Goal: Communication & Community: Connect with others

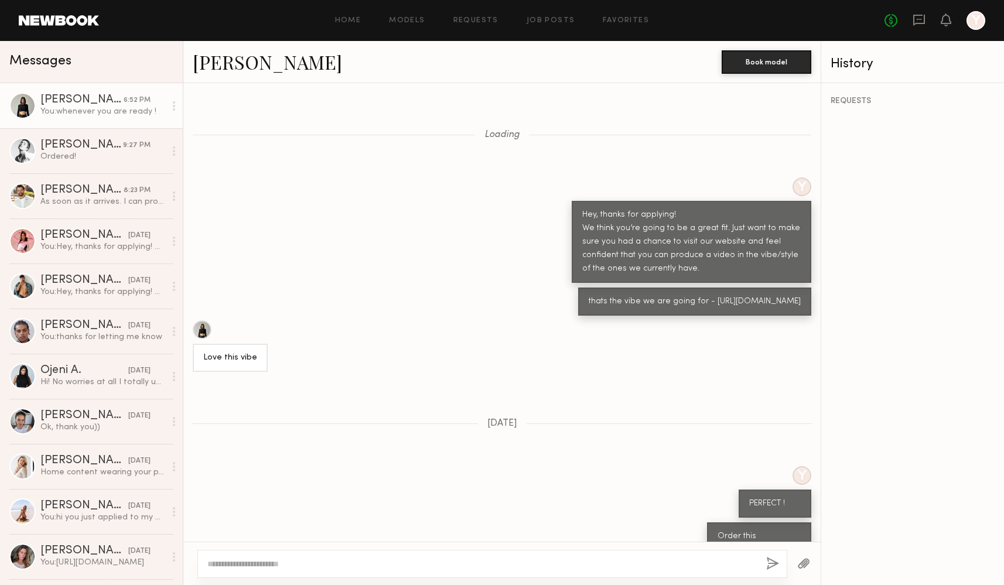
scroll to position [1217, 0]
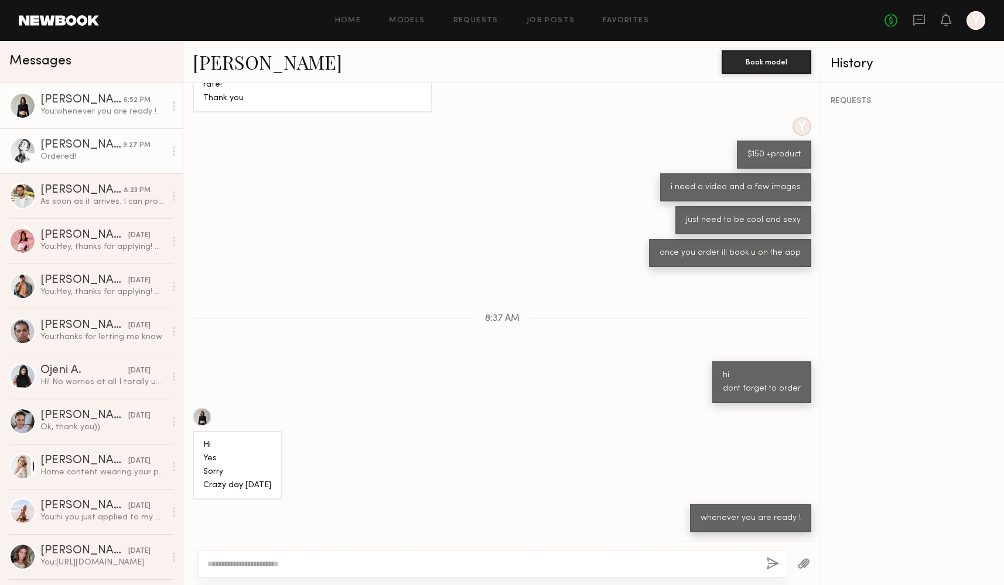
click at [97, 141] on div "[PERSON_NAME]" at bounding box center [81, 145] width 83 height 12
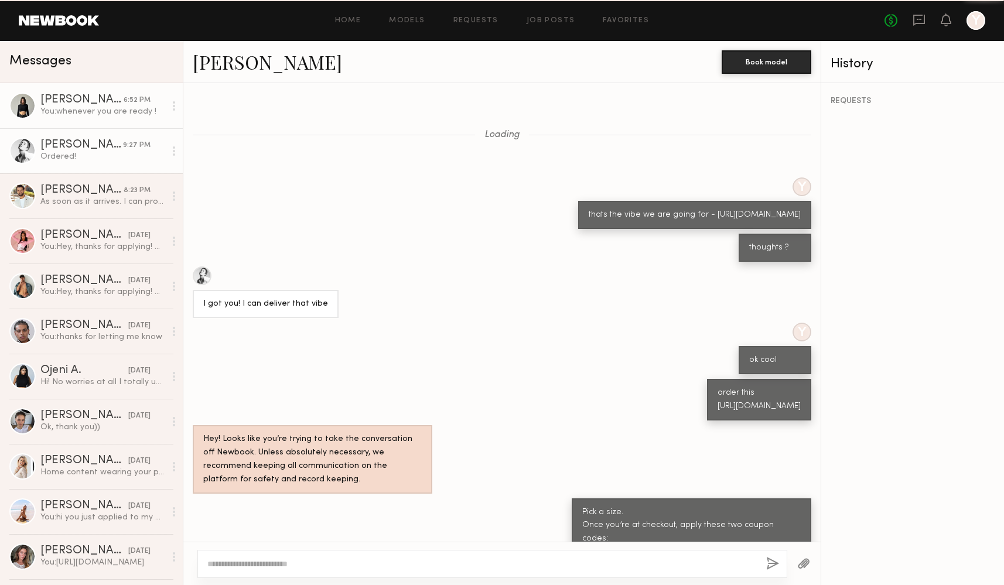
scroll to position [501, 0]
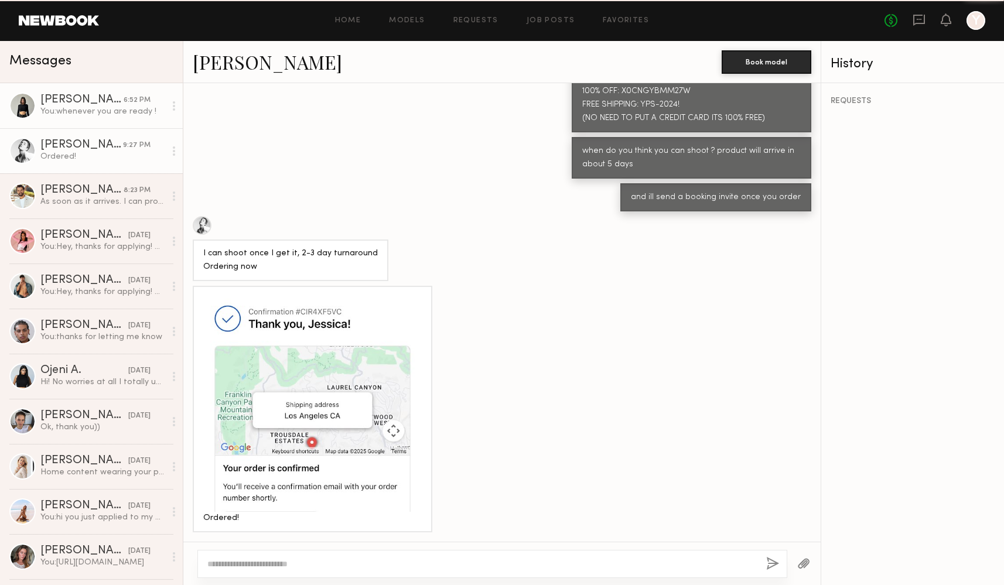
click at [95, 118] on link "[PERSON_NAME] 6:52 PM You: whenever you are ready !" at bounding box center [91, 105] width 183 height 45
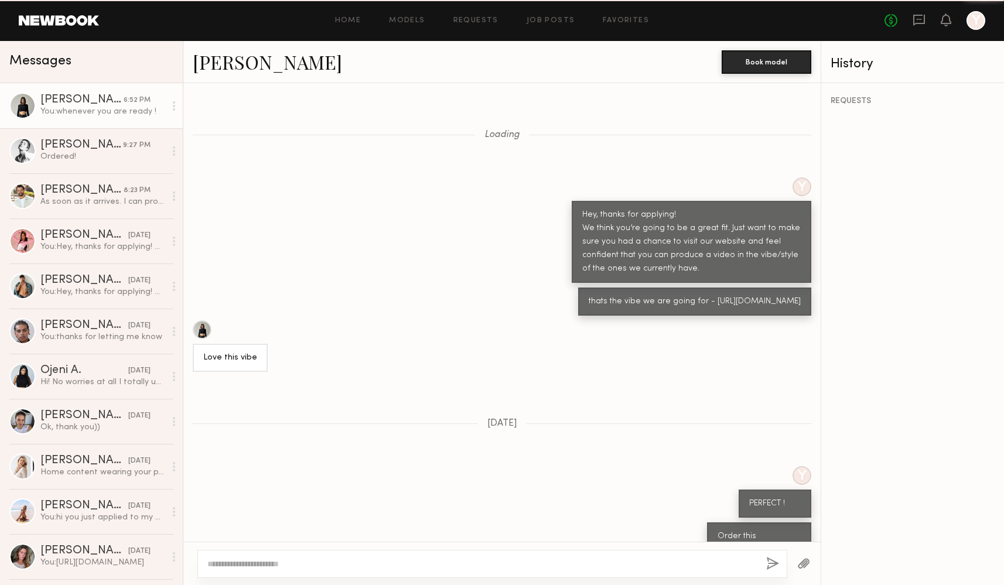
scroll to position [1217, 0]
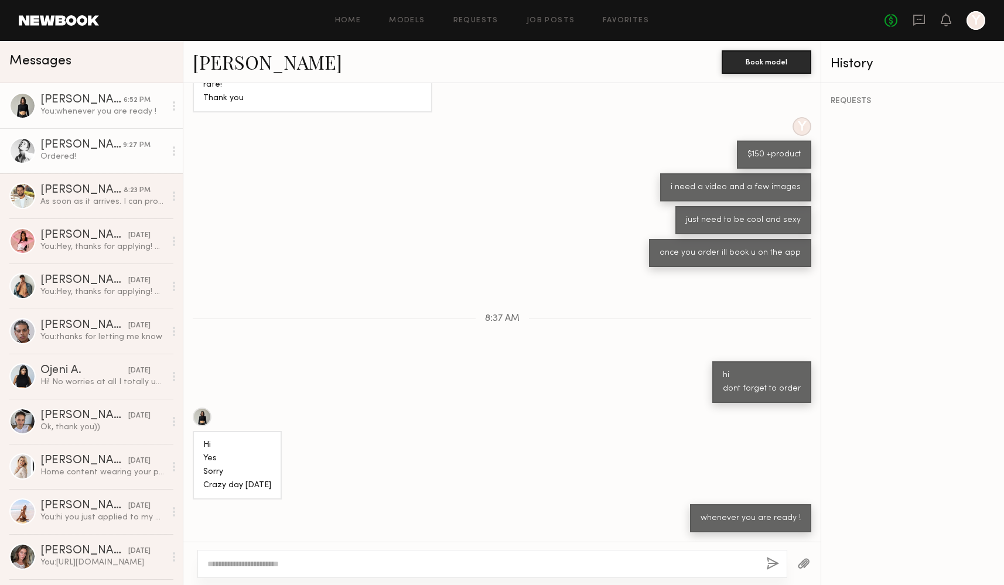
click at [63, 140] on div "[PERSON_NAME]" at bounding box center [81, 145] width 83 height 12
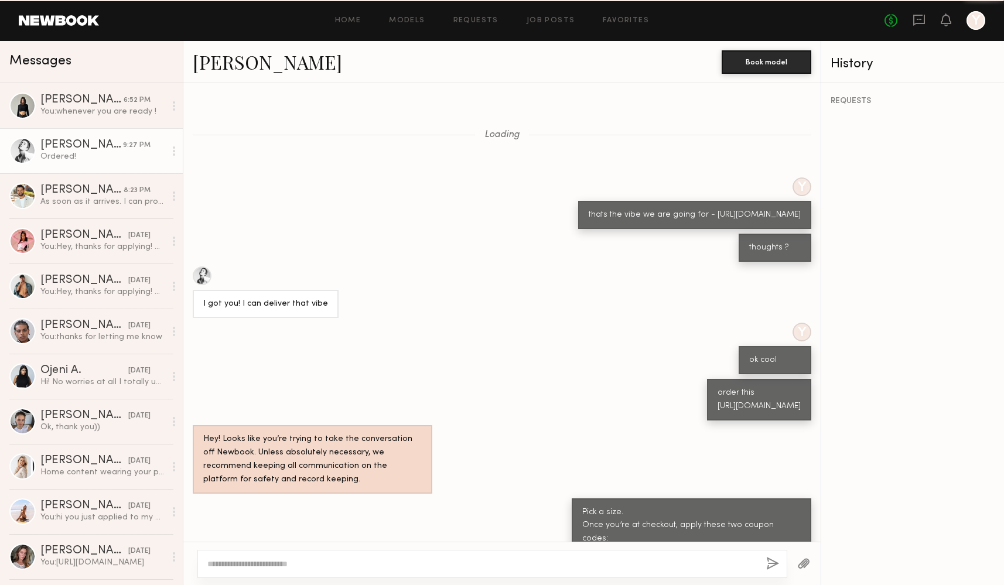
scroll to position [501, 0]
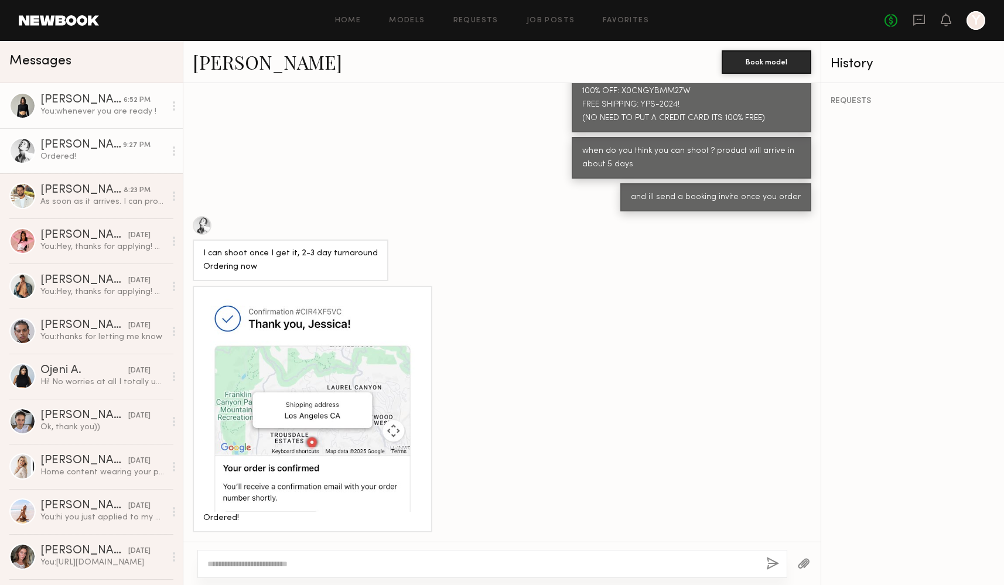
click at [98, 118] on link "[PERSON_NAME] 6:52 PM You: whenever you are ready !" at bounding box center [91, 105] width 183 height 45
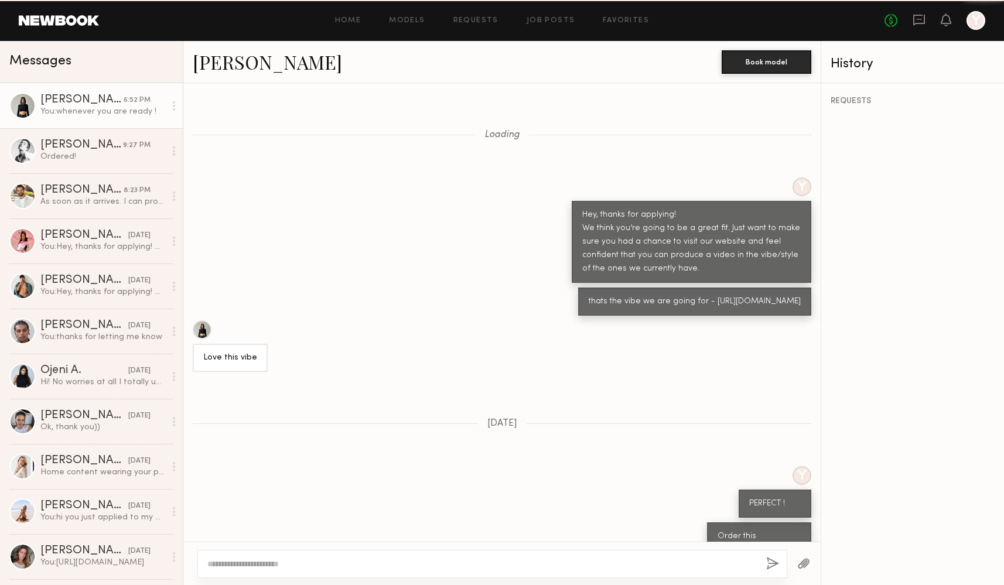
scroll to position [1217, 0]
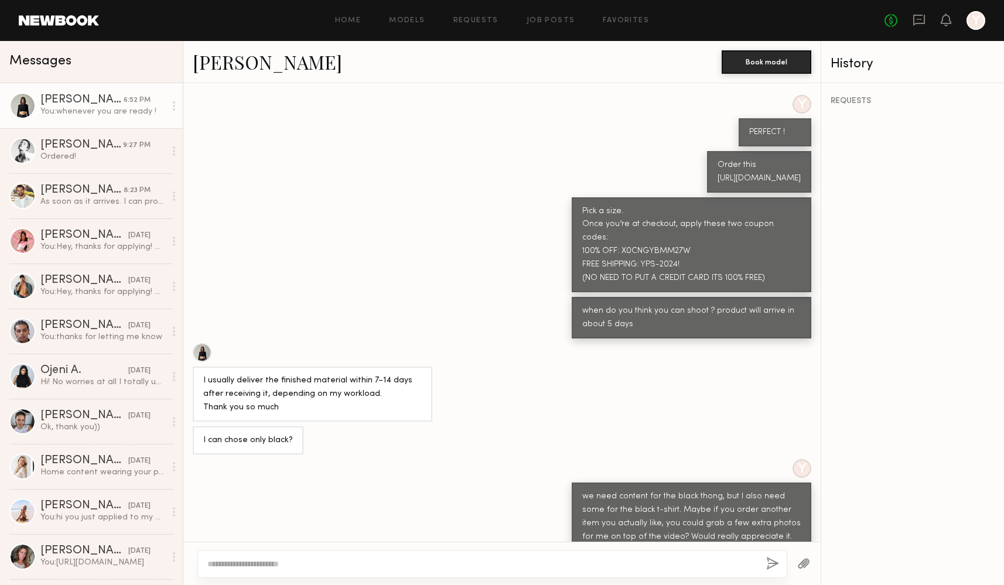
scroll to position [1217, 0]
